Goal: Task Accomplishment & Management: Use online tool/utility

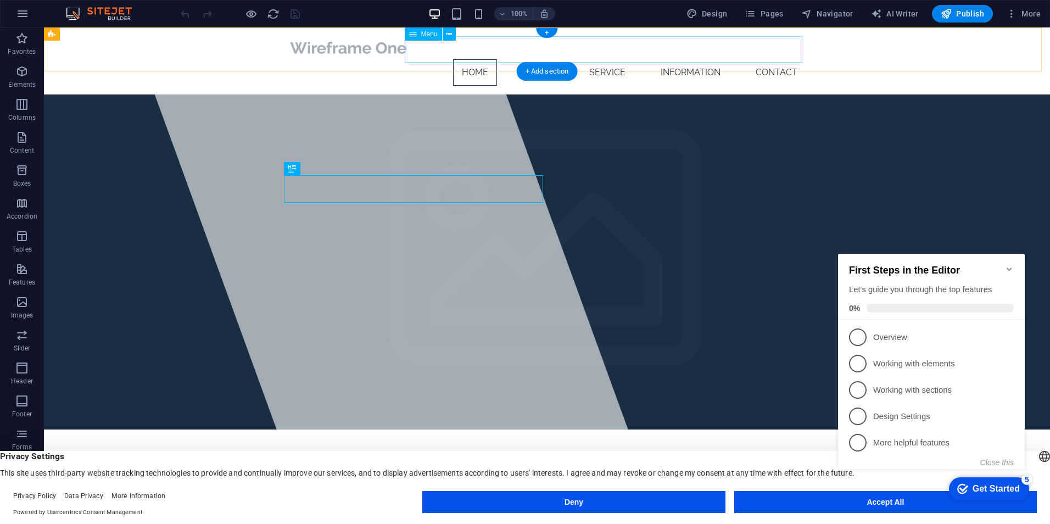
click at [538, 59] on nav "Home About Service Information Contact" at bounding box center [547, 72] width 518 height 26
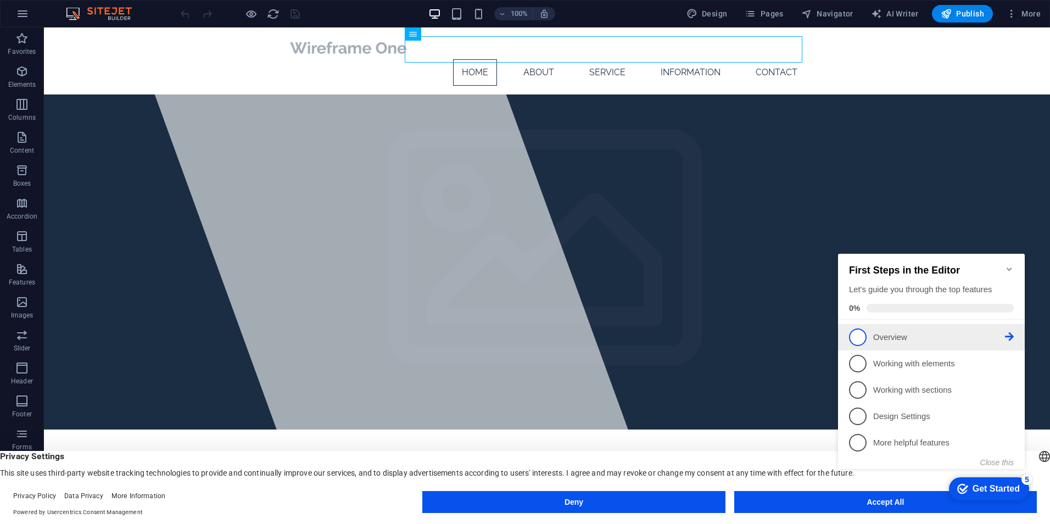
click at [890, 336] on p "Overview - incomplete" at bounding box center [939, 338] width 132 height 12
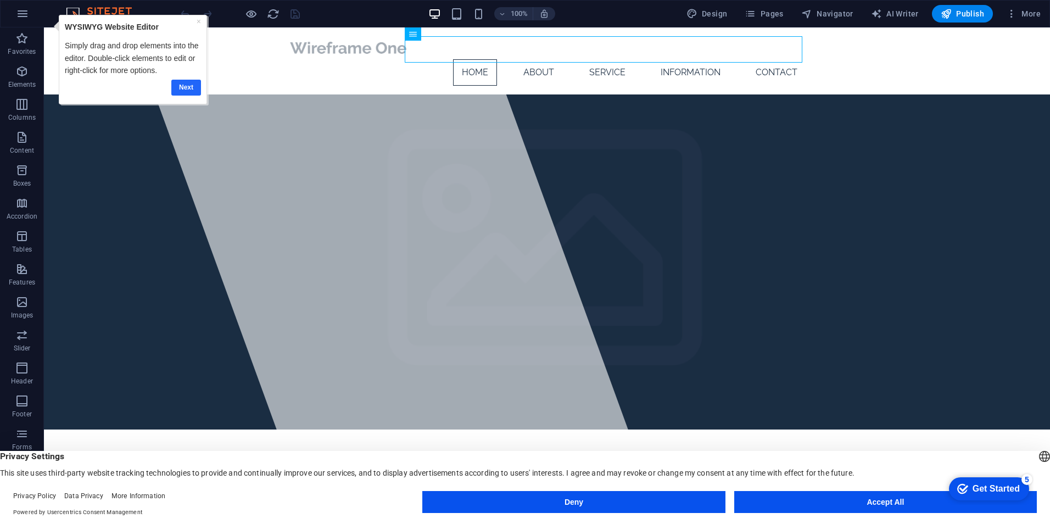
click at [184, 86] on link "Next" at bounding box center [186, 88] width 30 height 16
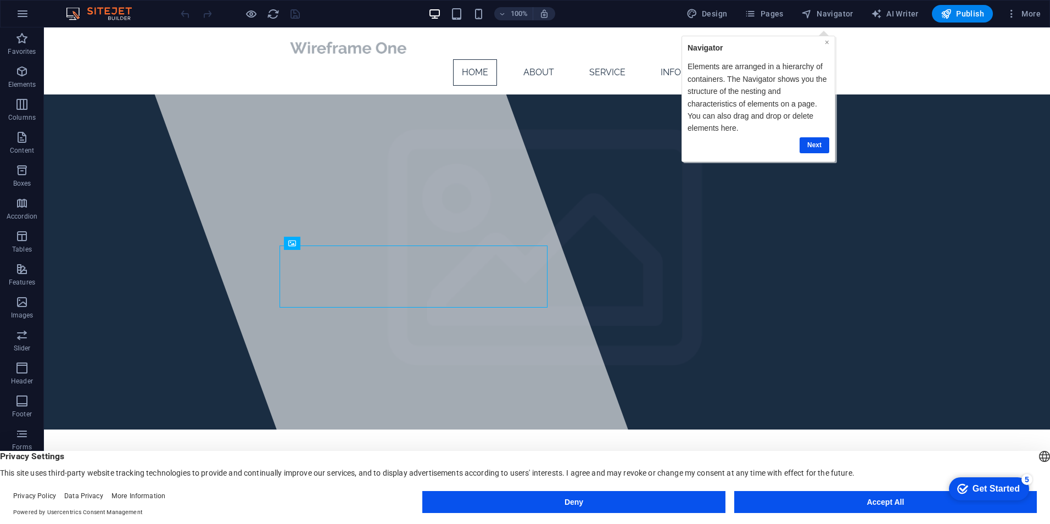
click at [825, 43] on link "×" at bounding box center [826, 42] width 4 height 9
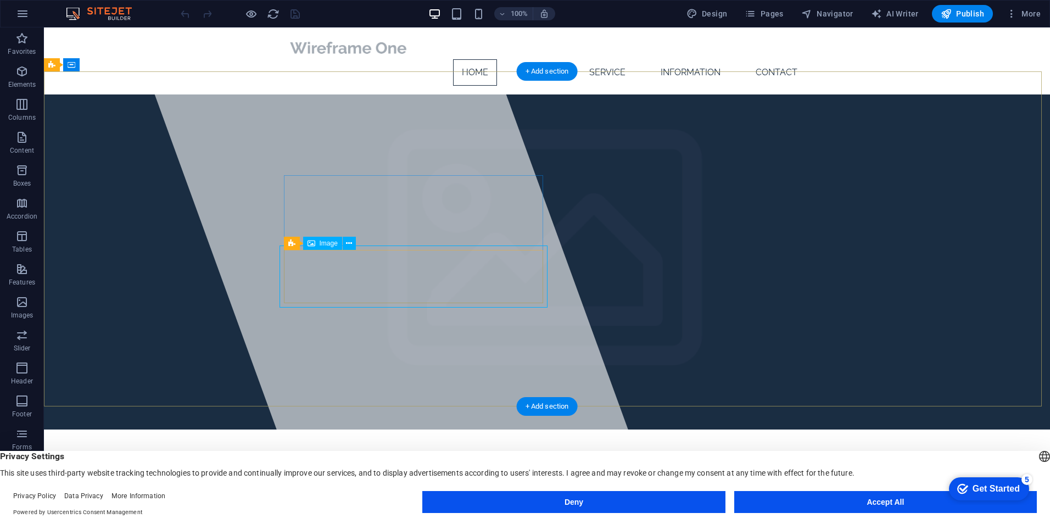
click at [330, 242] on span "Image" at bounding box center [328, 243] width 18 height 7
click at [350, 239] on icon at bounding box center [349, 244] width 6 height 12
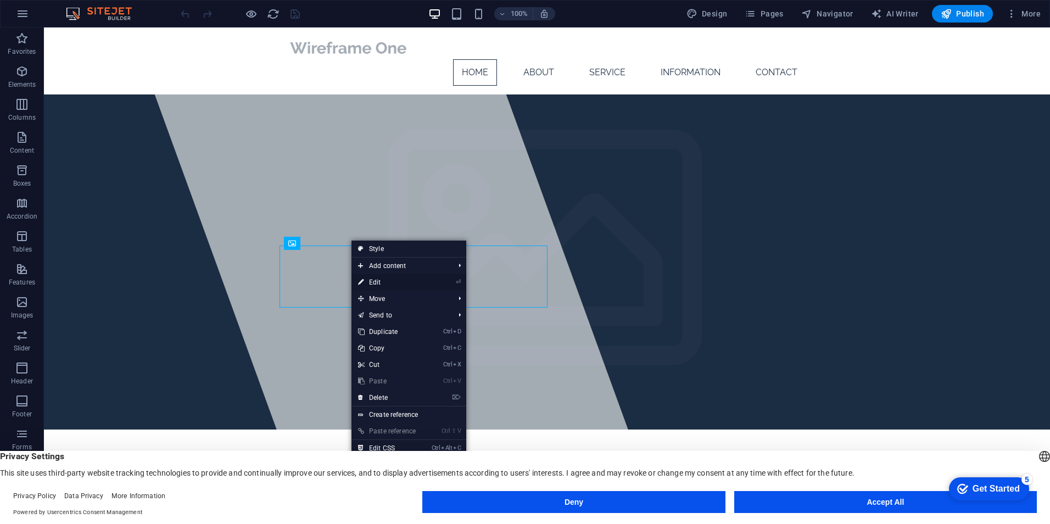
click at [375, 279] on link "⏎ Edit" at bounding box center [388, 282] width 74 height 16
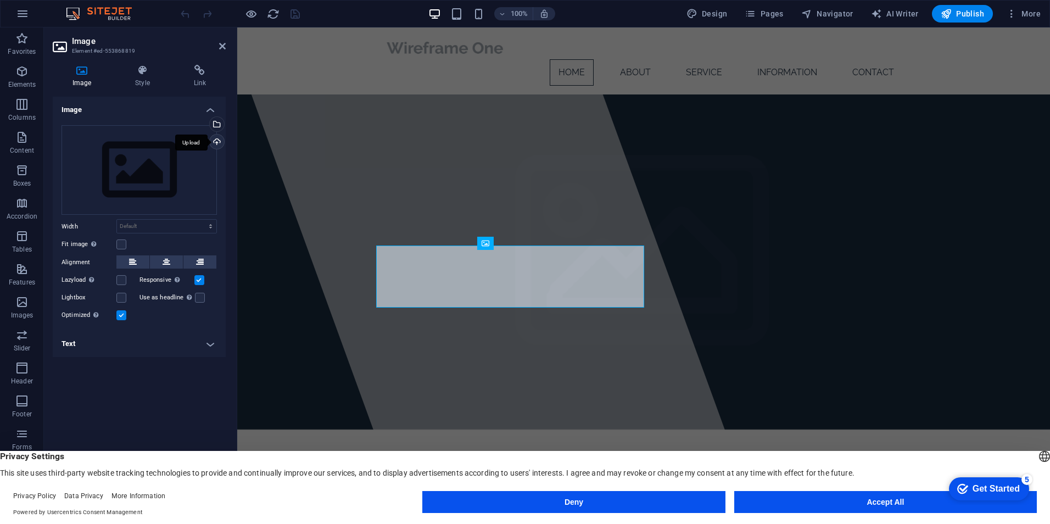
click at [217, 140] on div "Upload" at bounding box center [215, 142] width 16 height 16
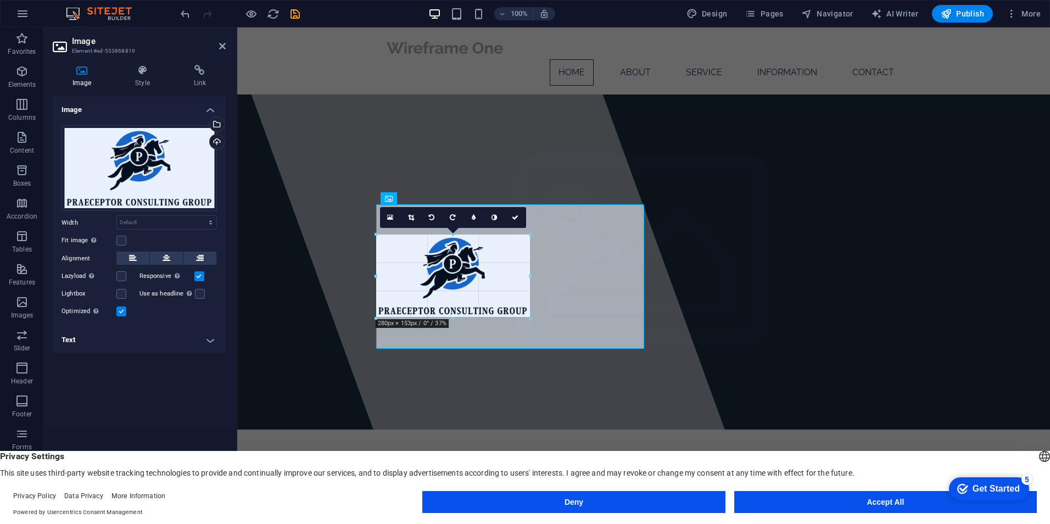
drag, startPoint x: 644, startPoint y: 206, endPoint x: 518, endPoint y: 266, distance: 139.7
type input "280"
select select "px"
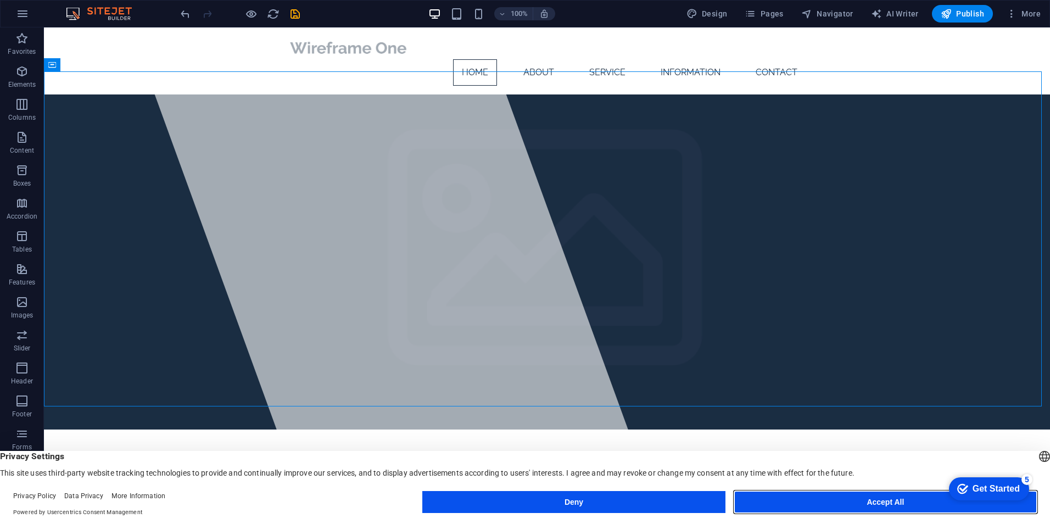
click at [835, 498] on button "Accept All" at bounding box center [885, 502] width 302 height 22
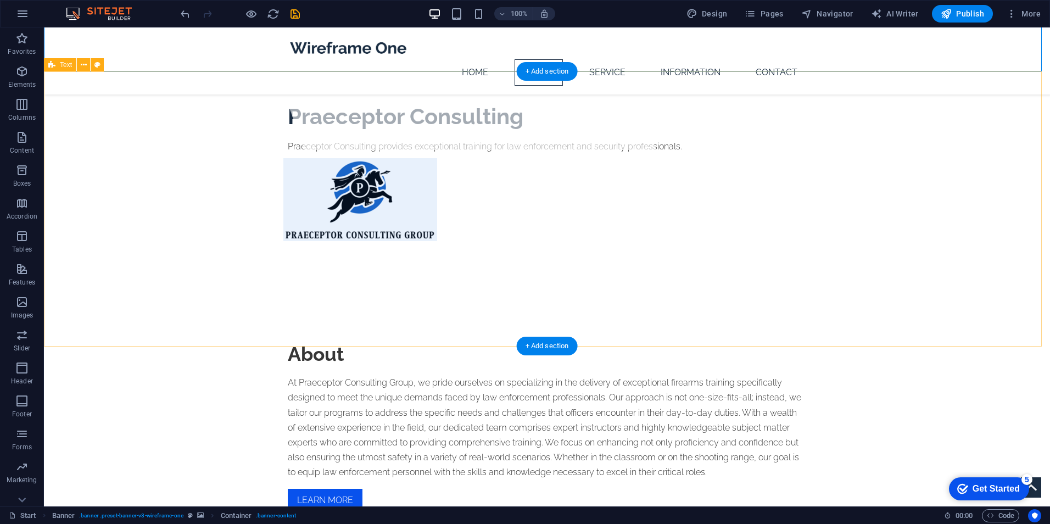
scroll to position [384, 0]
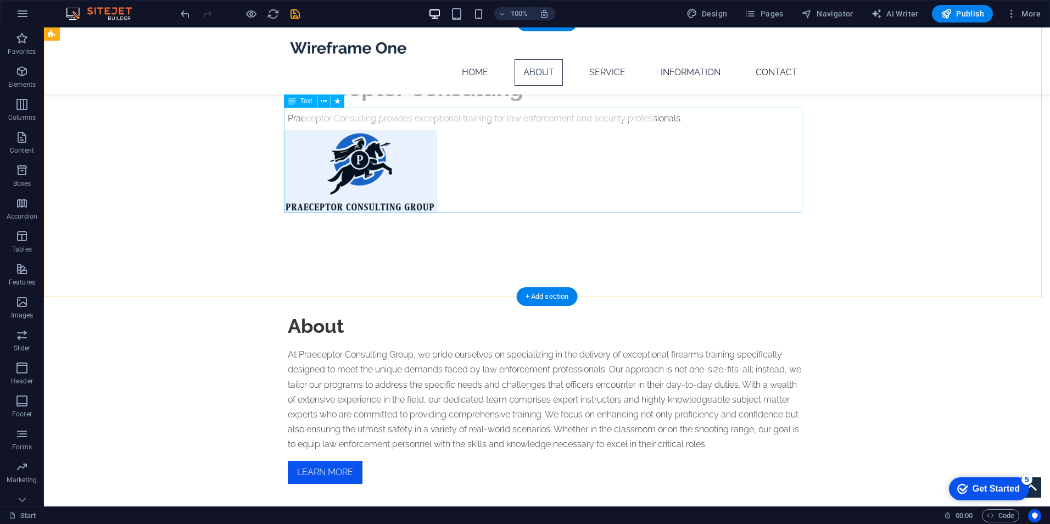
click at [292, 347] on div "At Praeceptor Consulting Group, we pride ourselves on specializing in the deliv…" at bounding box center [547, 399] width 518 height 104
click at [288, 347] on div "At Praeceptor Consulting Group, we pride ourselves on specializing in the deliv…" at bounding box center [547, 399] width 518 height 104
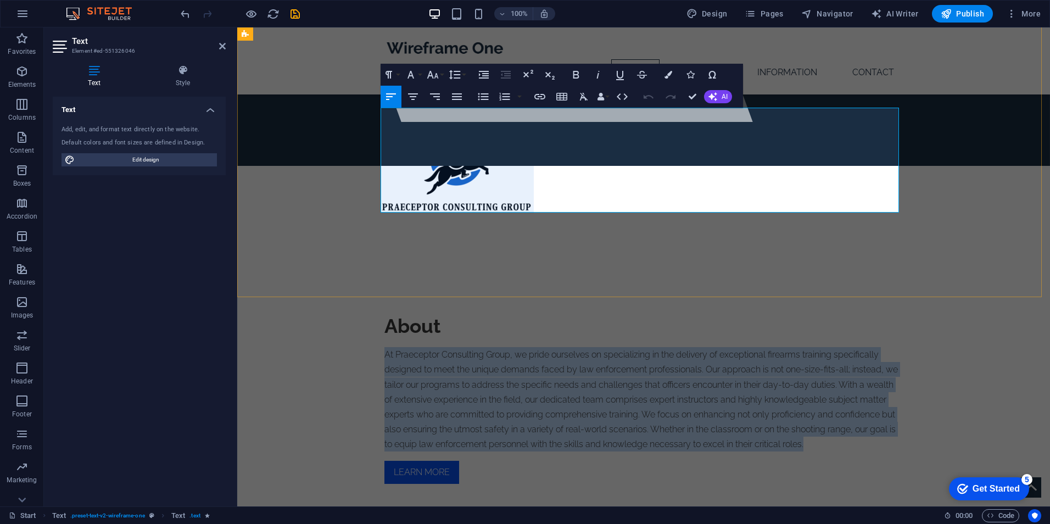
drag, startPoint x: 382, startPoint y: 118, endPoint x: 848, endPoint y: 204, distance: 473.9
click at [848, 347] on p "At Praeceptor Consulting Group, we pride ourselves on specializing in the deliv…" at bounding box center [643, 399] width 518 height 104
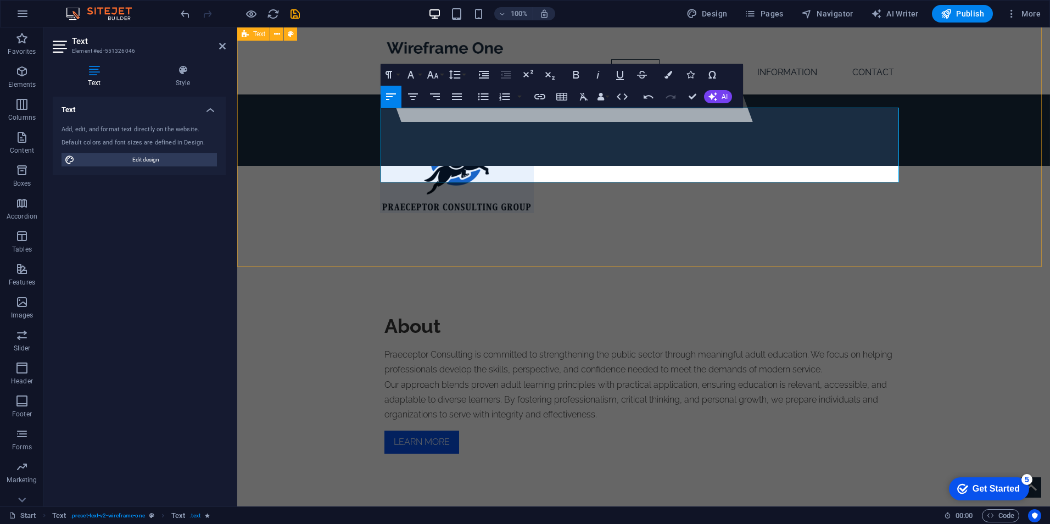
click at [910, 261] on div "About Praeceptor Consulting is committed to strengthening the public sector thr…" at bounding box center [643, 383] width 812 height 245
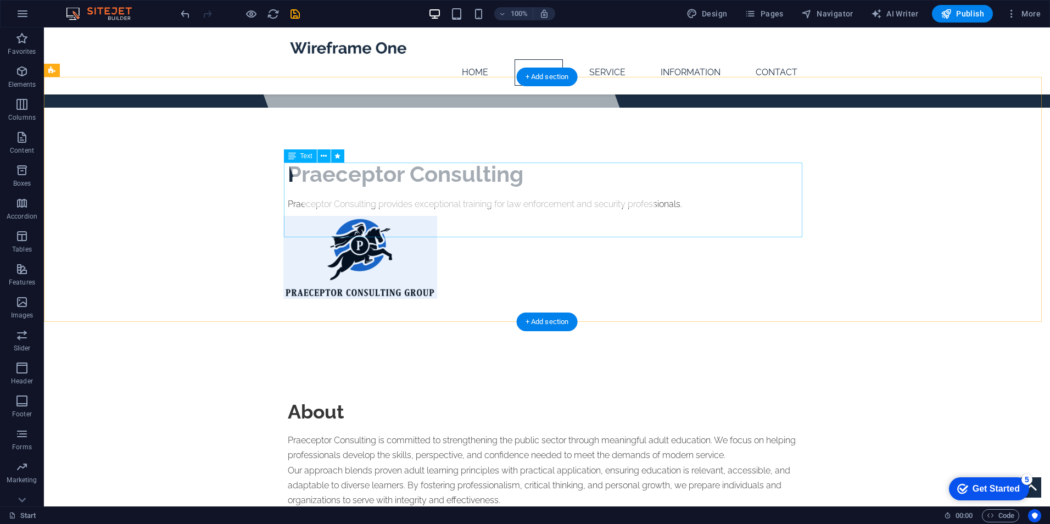
scroll to position [0, 0]
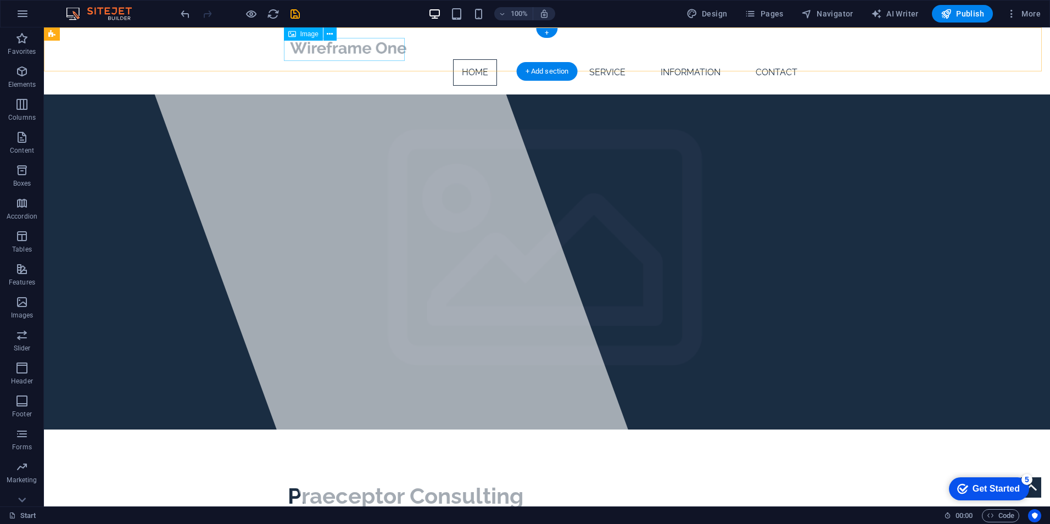
click at [372, 52] on figure at bounding box center [547, 47] width 518 height 23
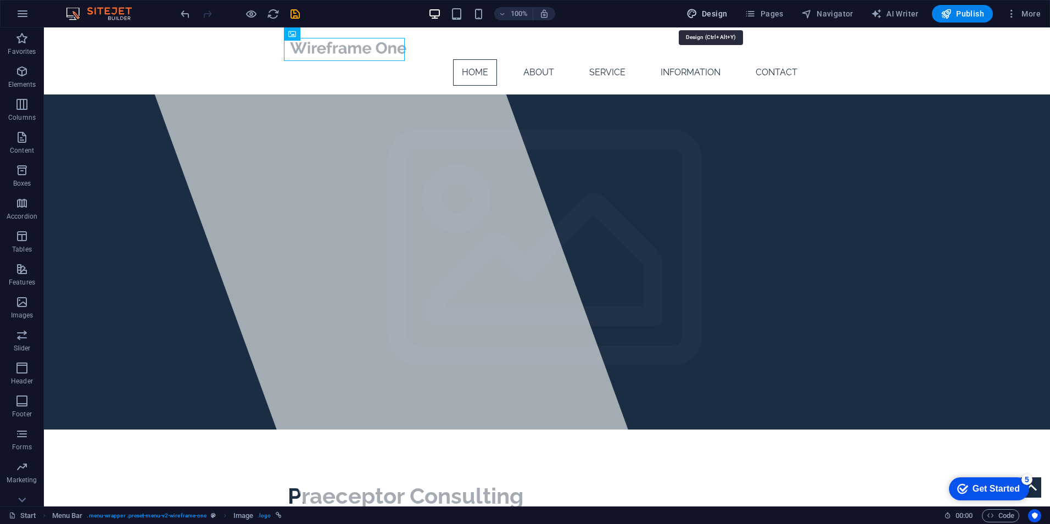
click at [717, 12] on span "Design" at bounding box center [706, 13] width 41 height 11
select select "px"
select select "300"
select select "px"
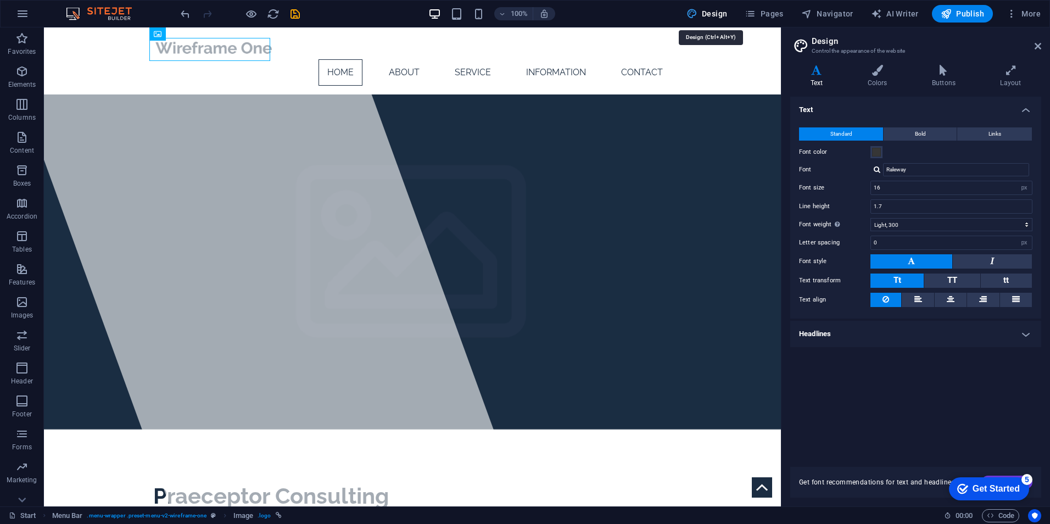
click at [715, 12] on span "Design" at bounding box center [706, 13] width 41 height 11
click at [22, 480] on icon "button" at bounding box center [21, 484] width 13 height 13
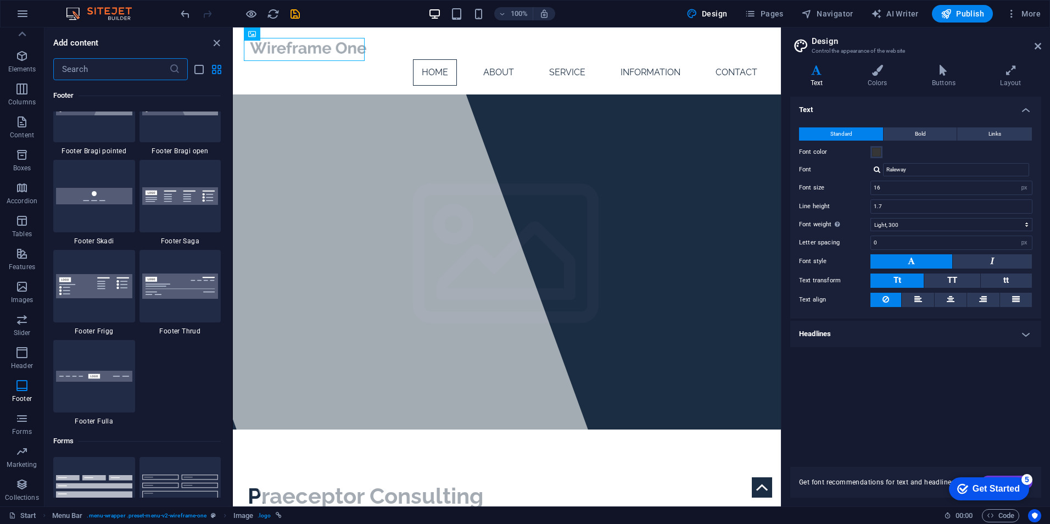
scroll to position [7665, 0]
